Goal: Browse casually: Explore the website without a specific task or goal

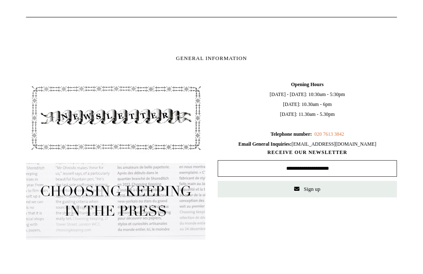
scroll to position [697, 0]
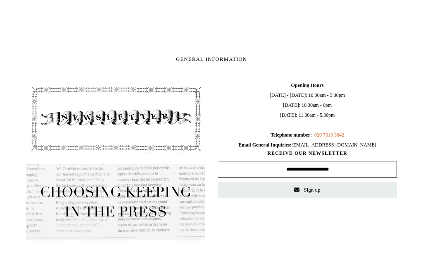
click at [157, 120] on img at bounding box center [115, 118] width 179 height 76
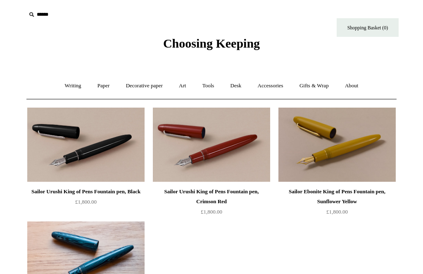
click at [63, 81] on link "Writing +" at bounding box center [72, 86] width 31 height 22
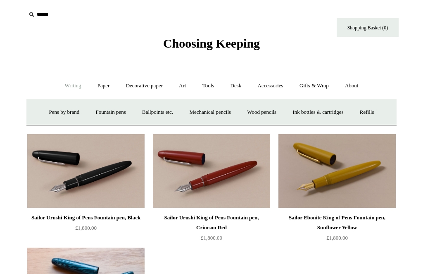
click at [107, 111] on link "Fountain pens +" at bounding box center [110, 112] width 45 height 22
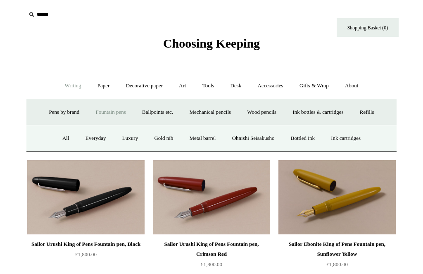
click at [78, 136] on link "Everyday" at bounding box center [96, 138] width 36 height 22
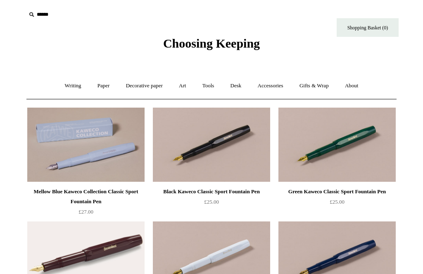
click at [34, 14] on icon at bounding box center [31, 14] width 9 height 9
click at [43, 16] on input "text" at bounding box center [77, 14] width 102 height 15
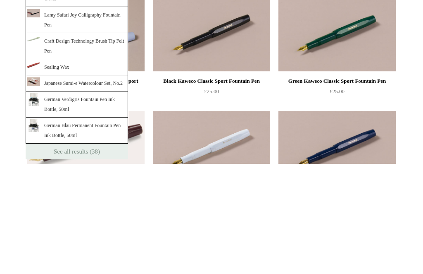
type input "**********"
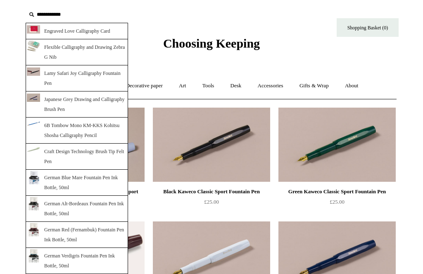
click at [62, 76] on link "Lamy Safari Joy Calligraphy Fountain Pen" at bounding box center [77, 78] width 103 height 26
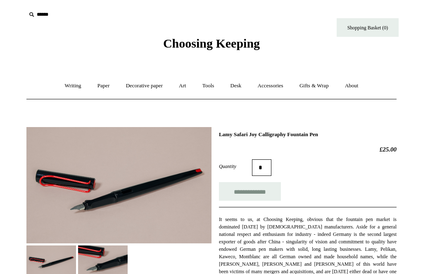
click at [67, 88] on link "Writing +" at bounding box center [72, 86] width 31 height 22
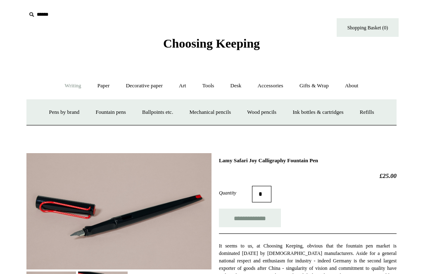
click at [327, 112] on link "Ink bottles & cartridges +" at bounding box center [318, 112] width 66 height 22
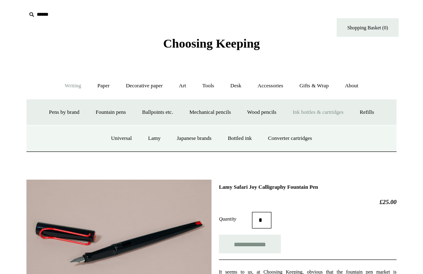
click at [327, 107] on link "Ink bottles & cartridges -" at bounding box center [318, 112] width 66 height 22
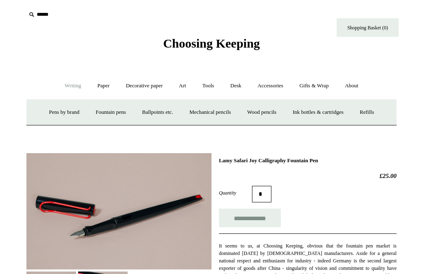
click at [311, 111] on link "Ink bottles & cartridges +" at bounding box center [318, 112] width 66 height 22
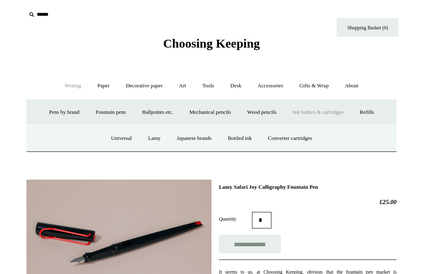
click at [240, 141] on link "Bottled ink" at bounding box center [239, 138] width 39 height 22
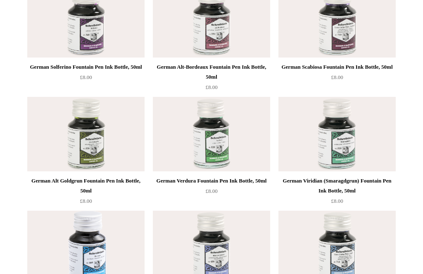
scroll to position [2738, 0]
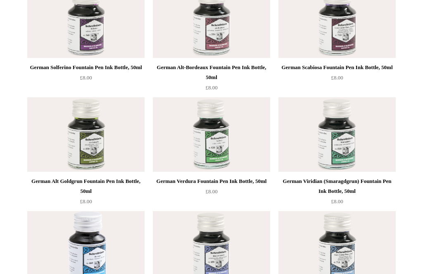
click at [31, 1] on img at bounding box center [85, 20] width 117 height 74
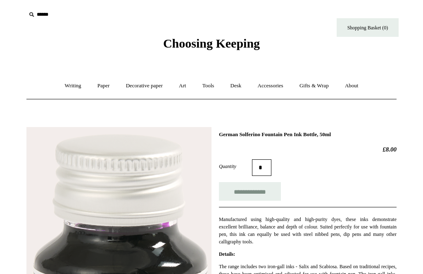
click at [210, 89] on link "Tools +" at bounding box center [208, 86] width 27 height 22
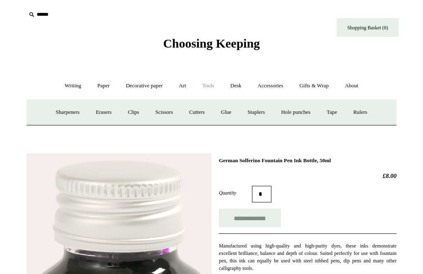
click at [305, 113] on link "Hole punches" at bounding box center [296, 112] width 44 height 22
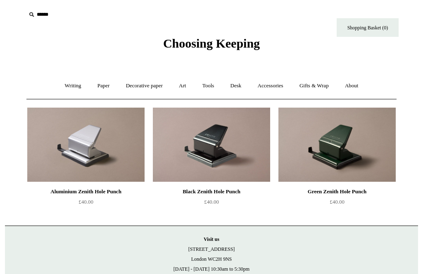
click at [101, 90] on link "Paper +" at bounding box center [103, 86] width 27 height 22
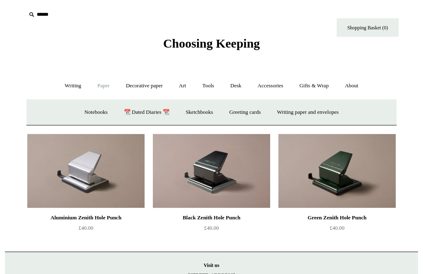
click at [254, 112] on link "Greeting cards +" at bounding box center [245, 112] width 46 height 22
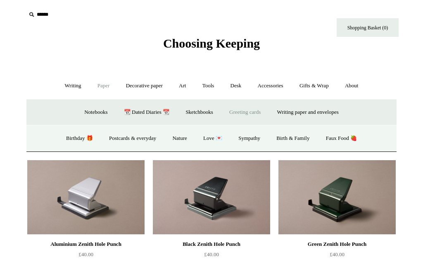
click at [346, 138] on link "Faux Food 🍓" at bounding box center [342, 138] width 46 height 22
click at [65, 136] on link "Birthday 🎁" at bounding box center [80, 138] width 42 height 22
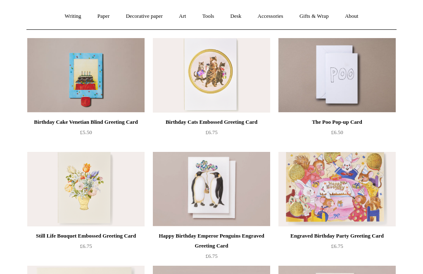
scroll to position [69, 0]
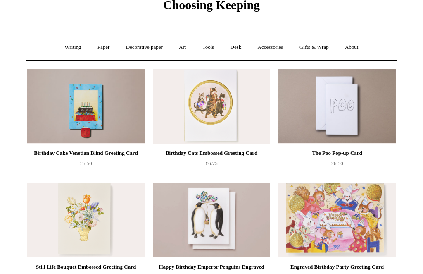
scroll to position [0, 0]
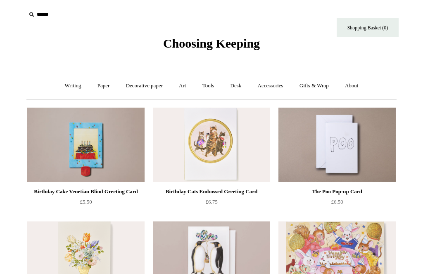
click at [182, 87] on link "Art +" at bounding box center [183, 86] width 22 height 22
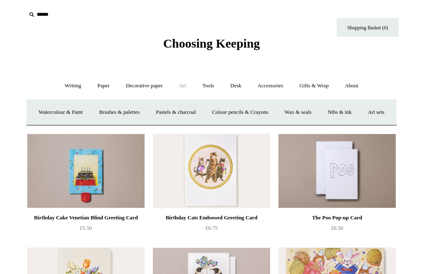
click at [214, 86] on link "Tools +" at bounding box center [208, 86] width 27 height 22
click at [244, 84] on link "Desk +" at bounding box center [236, 86] width 26 height 22
click at [112, 113] on link "Pen pots" at bounding box center [113, 112] width 33 height 22
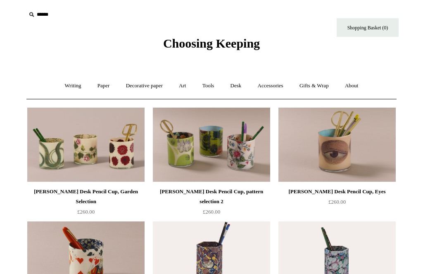
click at [245, 88] on link "Desk +" at bounding box center [236, 86] width 26 height 22
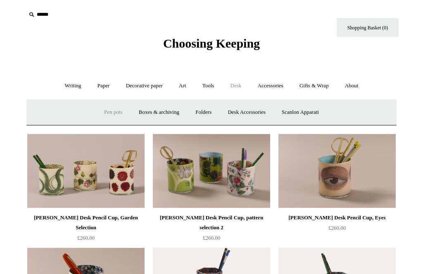
click at [255, 111] on link "Desk Accessories" at bounding box center [246, 112] width 52 height 22
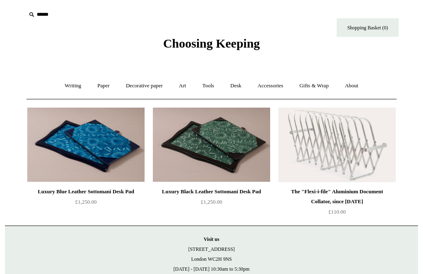
click at [320, 85] on link "Gifts & Wrap +" at bounding box center [314, 86] width 44 height 22
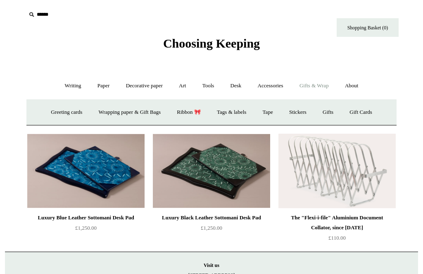
click at [240, 112] on link "Tags & labels" at bounding box center [232, 112] width 44 height 22
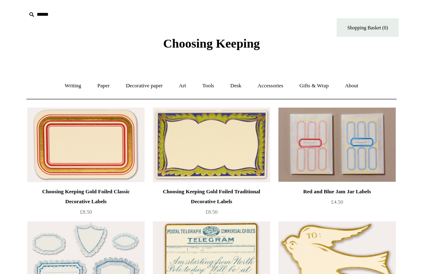
click at [330, 85] on link "Gifts & Wrap +" at bounding box center [314, 86] width 44 height 22
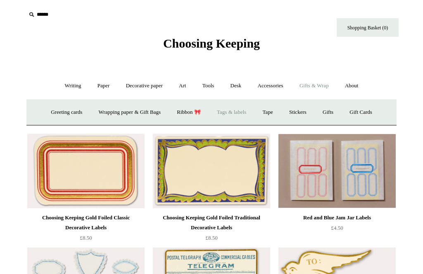
click at [277, 85] on link "Accessories +" at bounding box center [270, 86] width 41 height 22
click at [281, 109] on link "Books" at bounding box center [275, 112] width 29 height 22
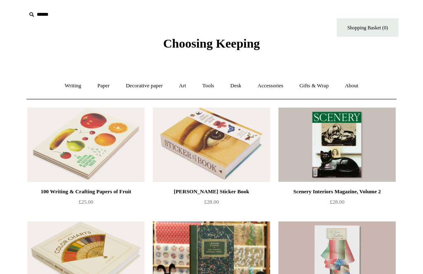
click at [322, 84] on link "Gifts & Wrap +" at bounding box center [314, 86] width 44 height 22
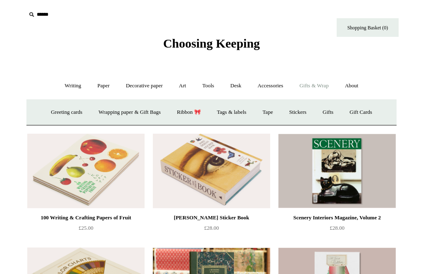
click at [369, 112] on link "Gift Cards" at bounding box center [361, 112] width 38 height 22
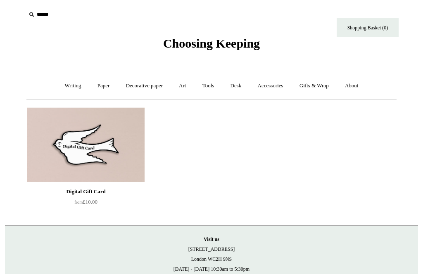
click at [317, 90] on link "Gifts & Wrap +" at bounding box center [314, 86] width 44 height 22
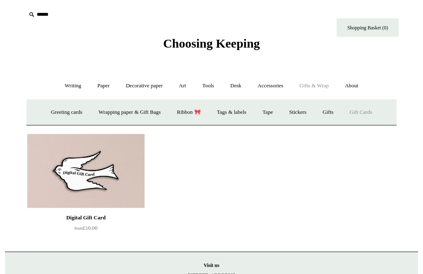
click at [54, 114] on link "Greeting cards +" at bounding box center [66, 112] width 46 height 22
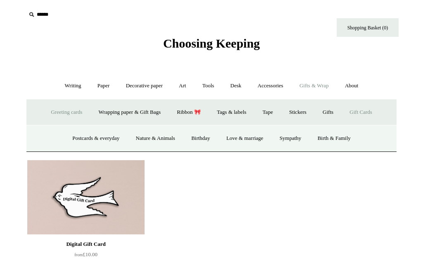
click at [93, 138] on link "Postcards & everyday" at bounding box center [96, 138] width 62 height 22
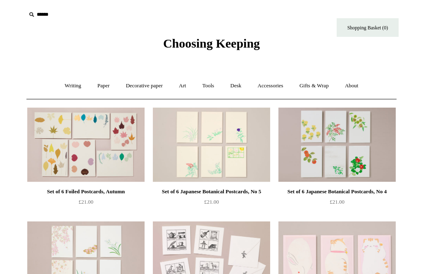
click at [320, 85] on link "Gifts & Wrap +" at bounding box center [314, 86] width 44 height 22
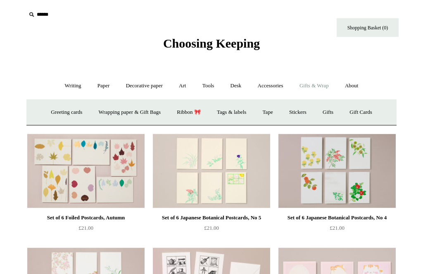
click at [238, 110] on link "Tags & labels" at bounding box center [232, 112] width 44 height 22
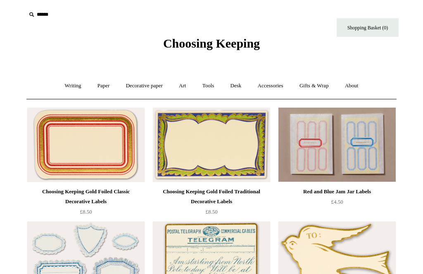
click at [325, 86] on link "Gifts & Wrap +" at bounding box center [314, 86] width 44 height 22
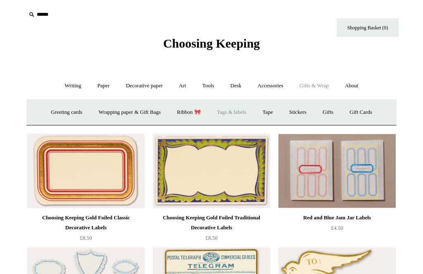
click at [313, 109] on link "Stickers" at bounding box center [298, 112] width 32 height 22
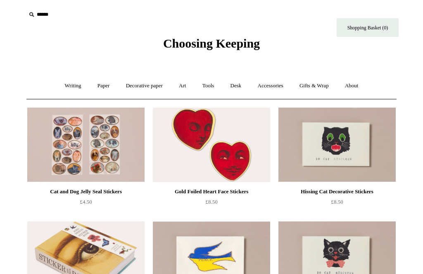
click at [317, 87] on link "Gifts & Wrap +" at bounding box center [314, 86] width 44 height 22
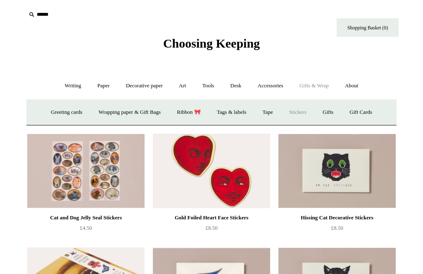
click at [242, 112] on link "Tags & labels" at bounding box center [232, 112] width 44 height 22
click at [189, 106] on link "Ribbon 🎀" at bounding box center [188, 112] width 39 height 22
